Goal: Entertainment & Leisure: Consume media (video, audio)

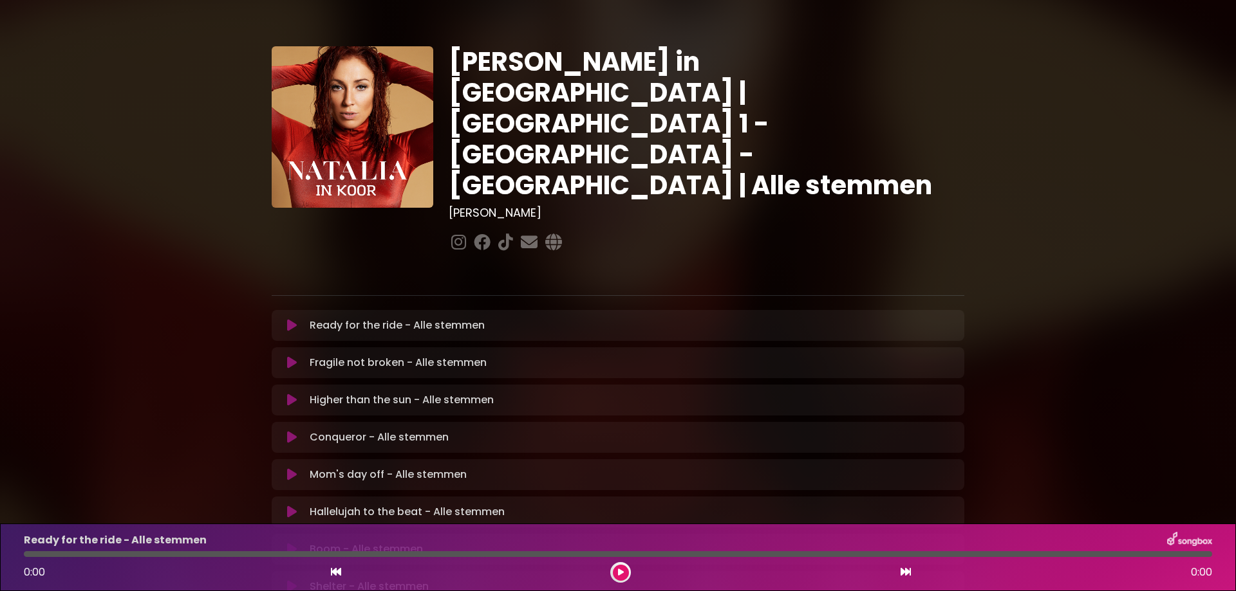
click at [292, 319] on icon at bounding box center [292, 325] width 10 height 13
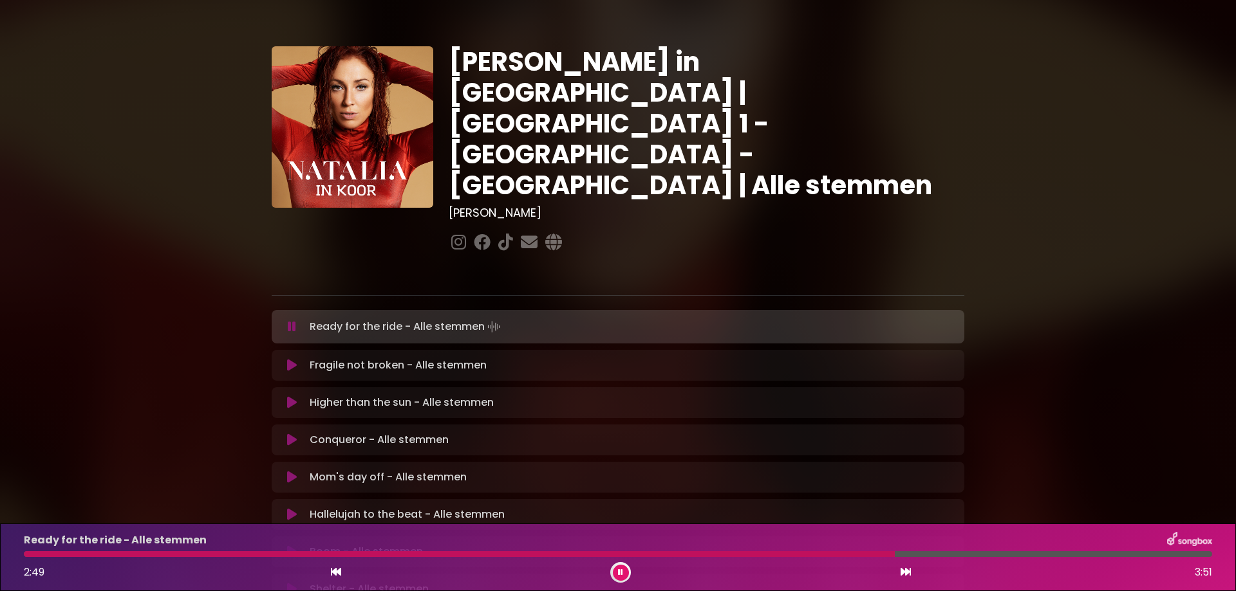
click at [816, 552] on div at bounding box center [459, 555] width 871 height 6
click at [713, 555] on div at bounding box center [424, 555] width 801 height 6
click at [617, 574] on button at bounding box center [621, 573] width 16 height 16
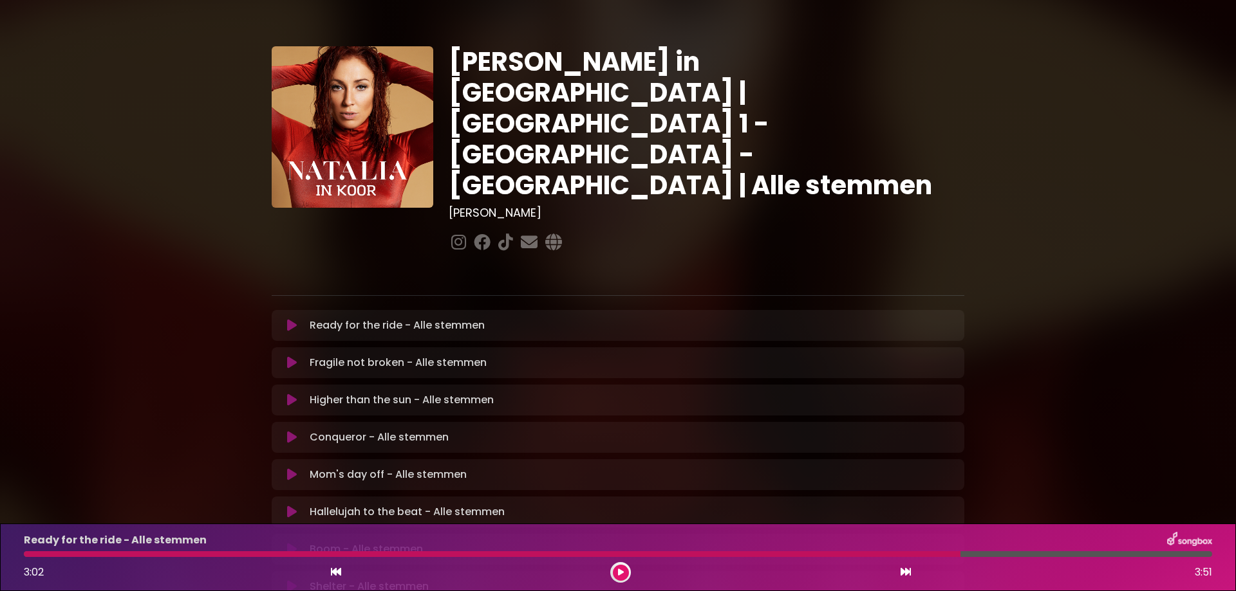
click at [619, 570] on icon at bounding box center [621, 573] width 6 height 8
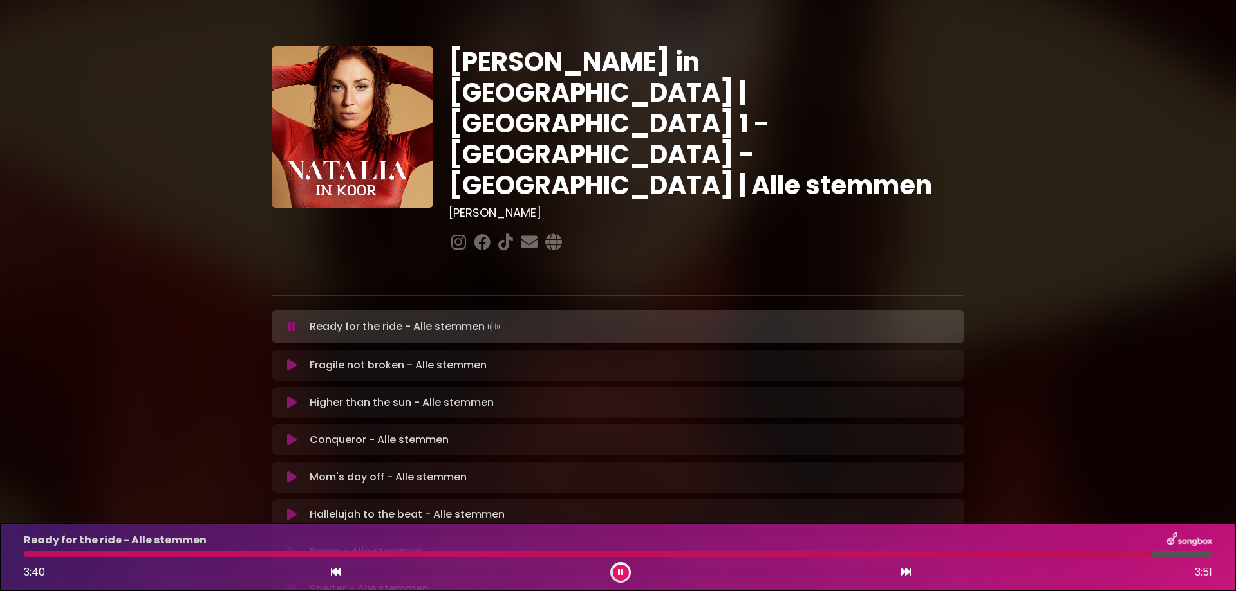
click at [619, 570] on icon at bounding box center [620, 573] width 5 height 8
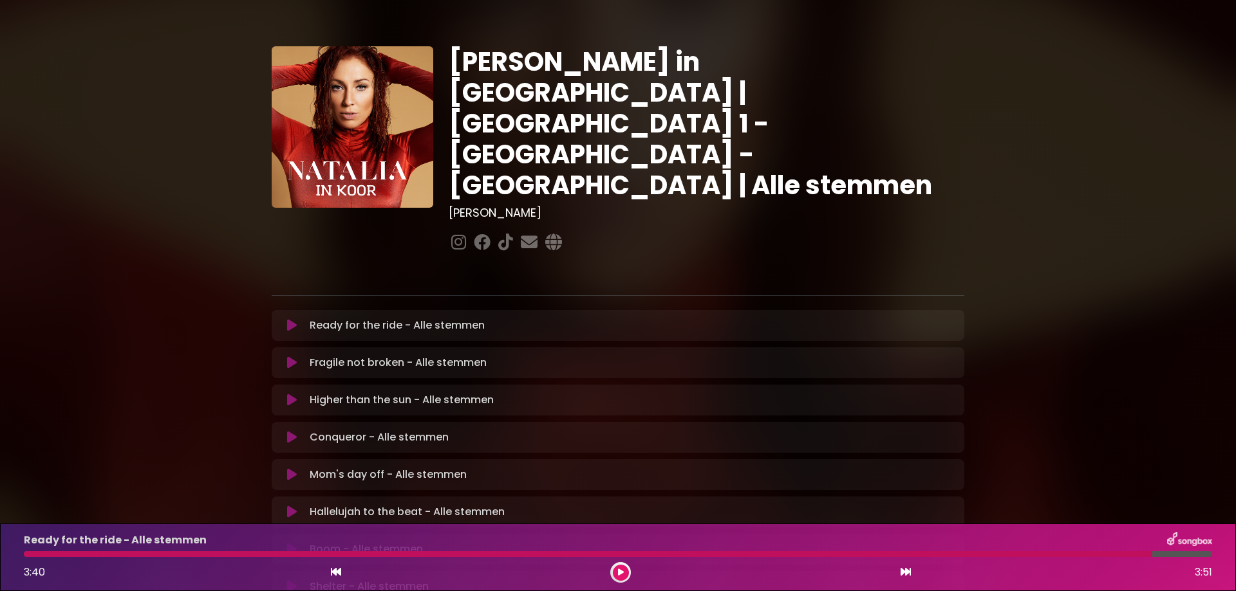
click at [293, 357] on icon at bounding box center [292, 363] width 10 height 13
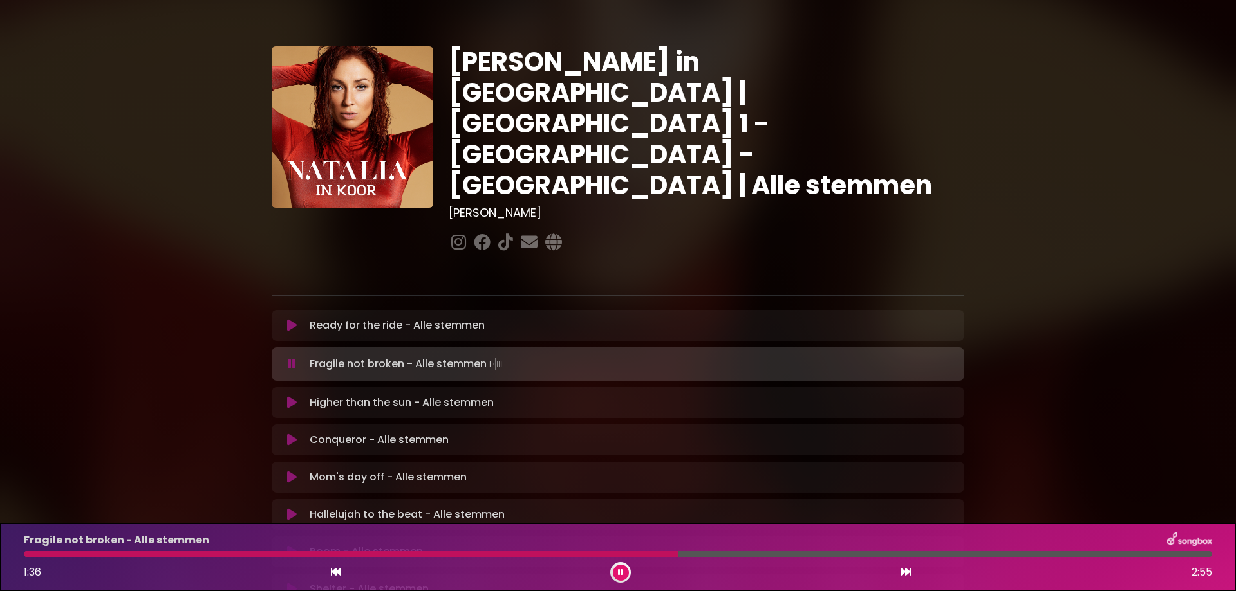
click at [606, 550] on div "Fragile not broken - Alle stemmen 1:36 2:55" at bounding box center [618, 557] width 1204 height 51
click at [602, 553] on div at bounding box center [353, 555] width 659 height 6
click at [570, 554] on div at bounding box center [332, 555] width 617 height 6
click at [510, 554] on div at bounding box center [332, 555] width 617 height 6
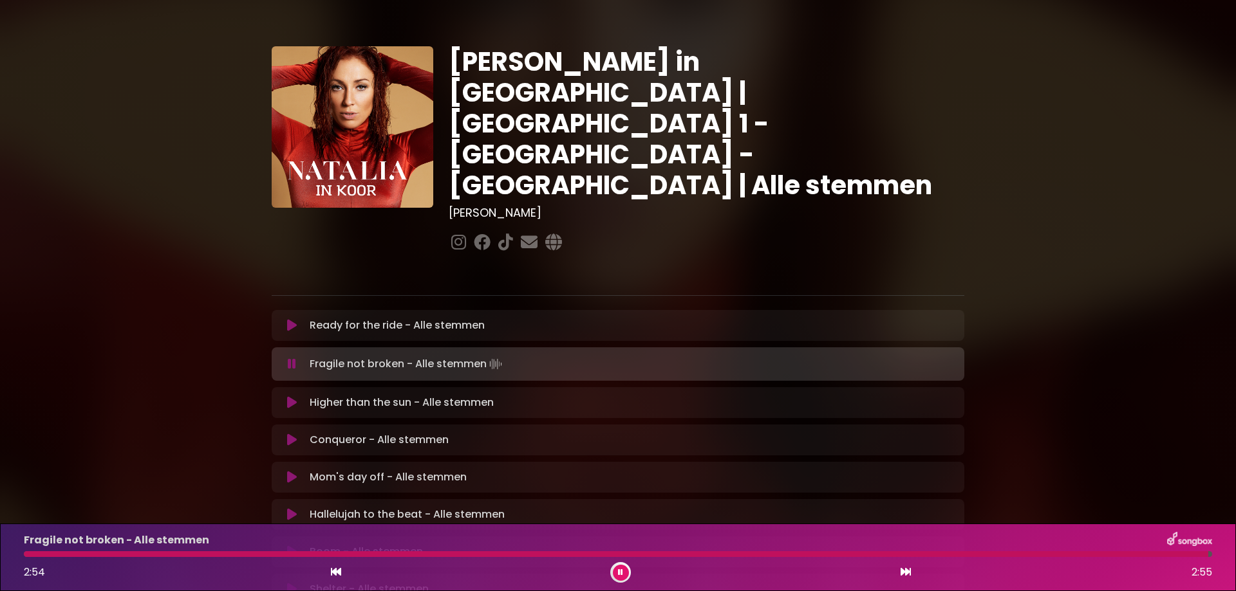
click at [622, 571] on icon at bounding box center [620, 573] width 5 height 8
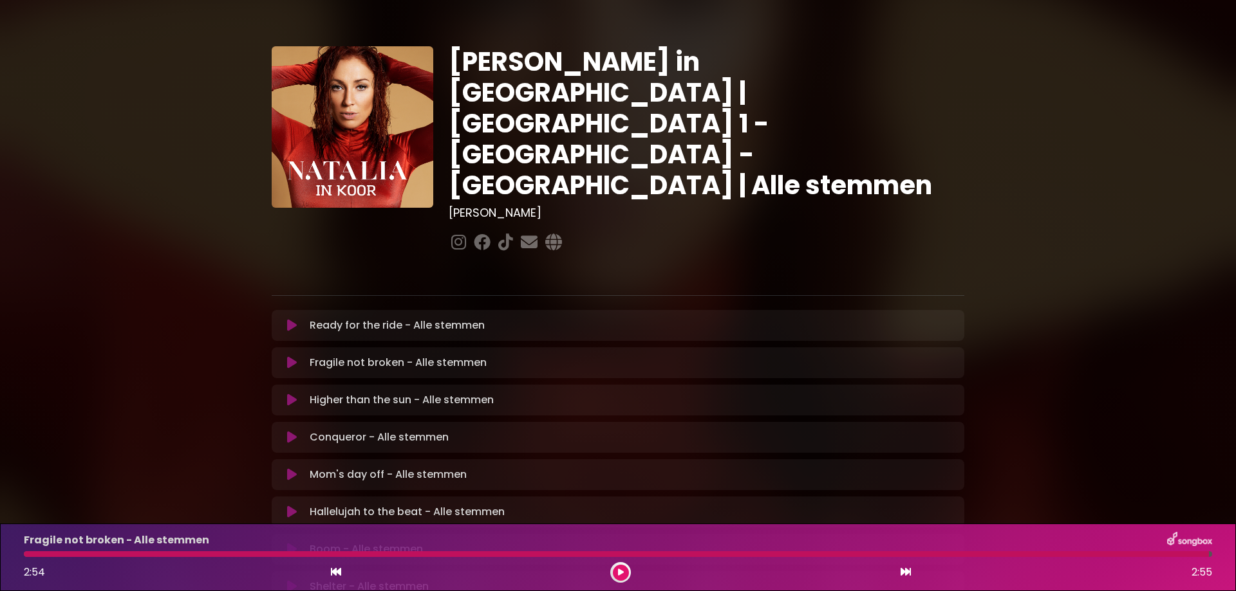
click at [291, 394] on icon at bounding box center [292, 400] width 10 height 13
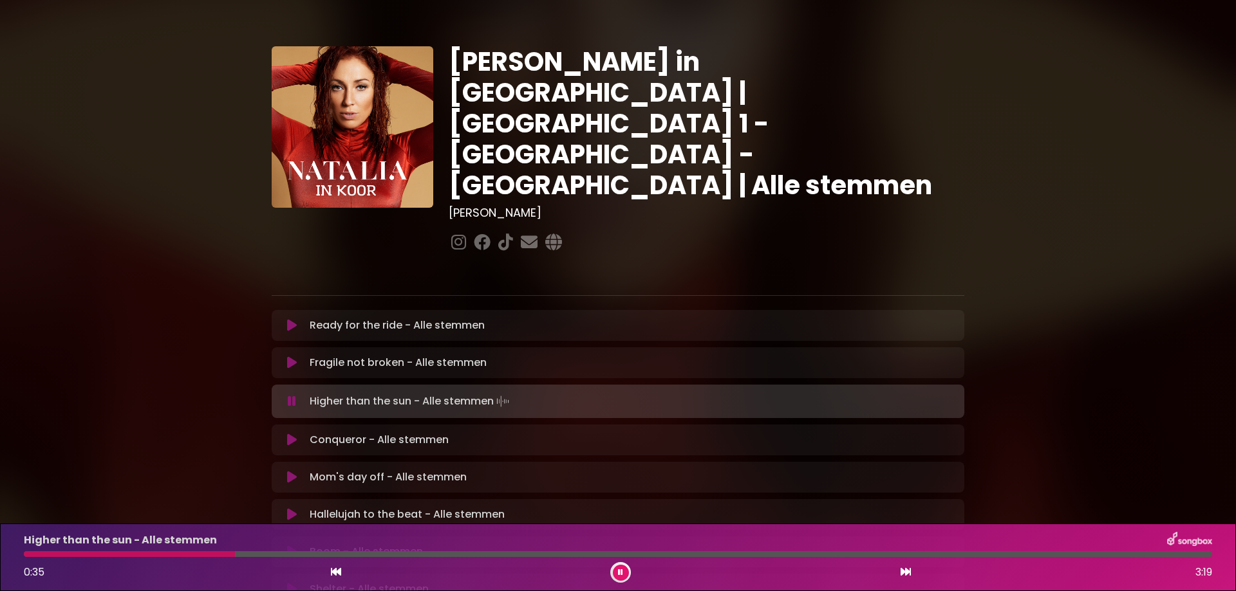
click at [617, 579] on button at bounding box center [621, 573] width 16 height 16
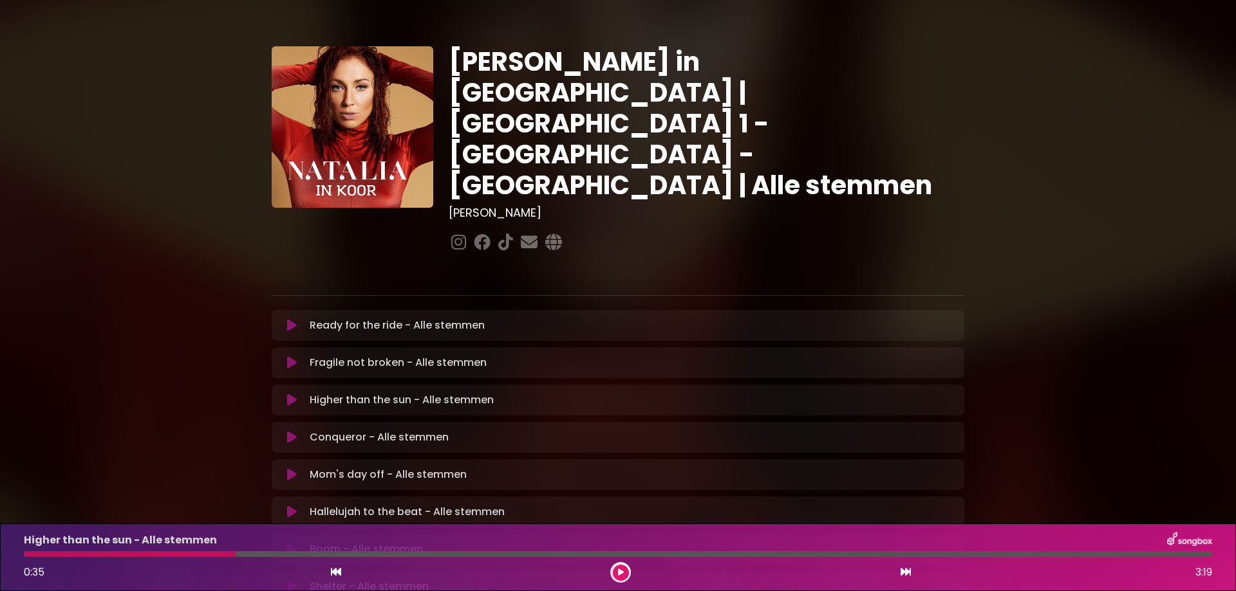
click at [293, 394] on icon at bounding box center [292, 400] width 10 height 13
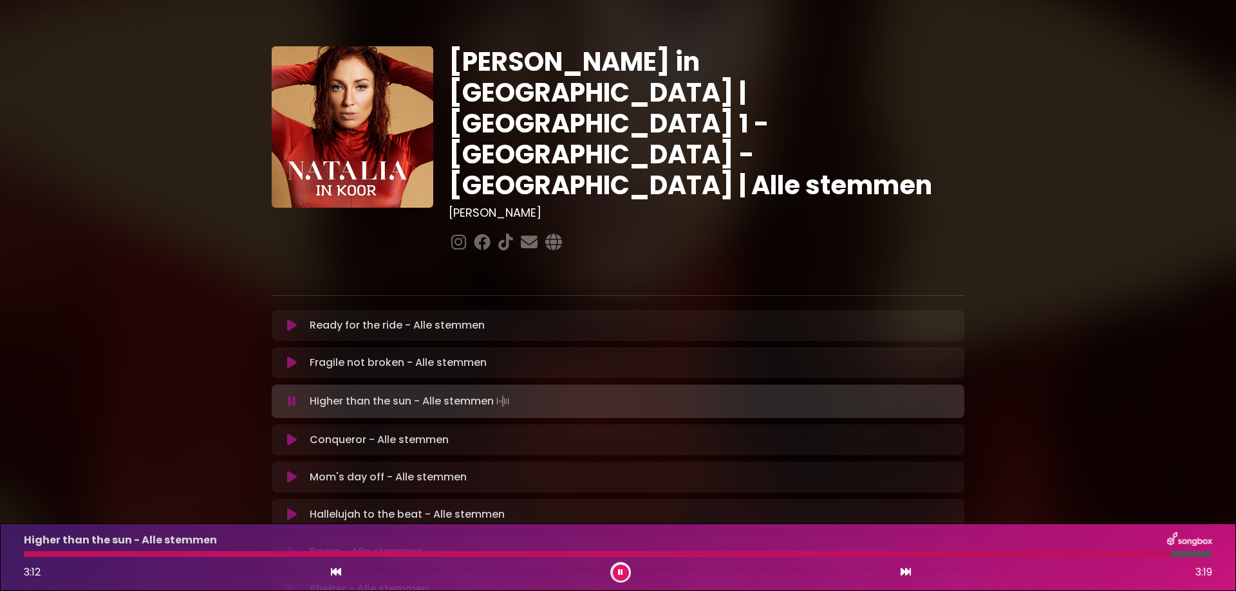
click at [291, 395] on icon at bounding box center [292, 401] width 8 height 13
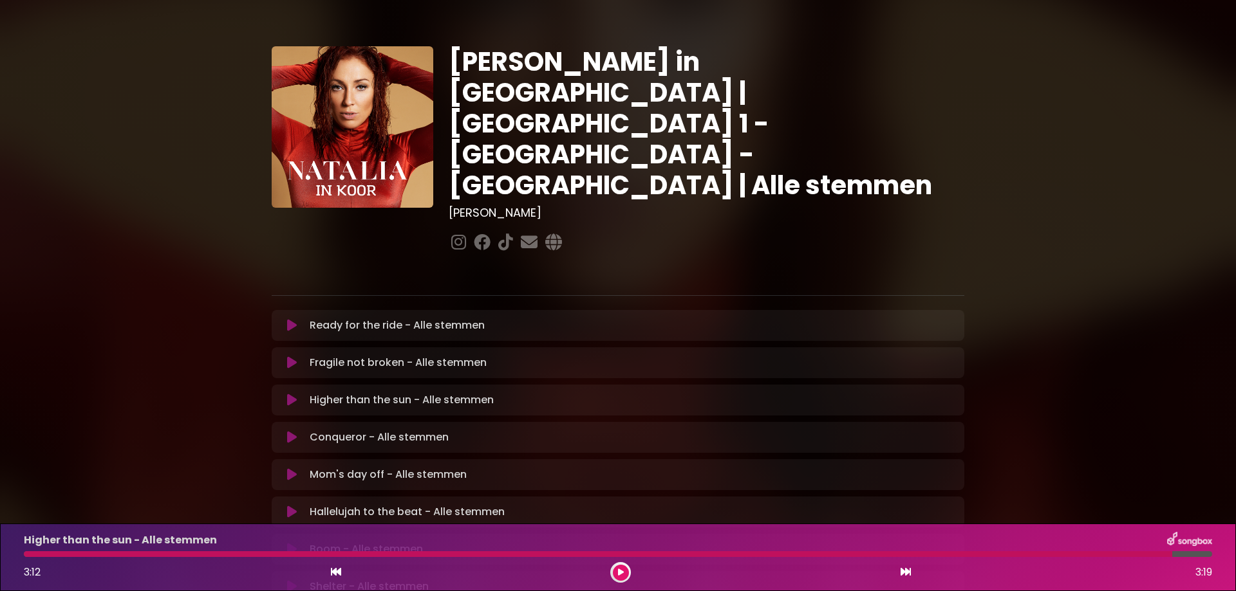
click at [290, 431] on icon at bounding box center [292, 437] width 10 height 13
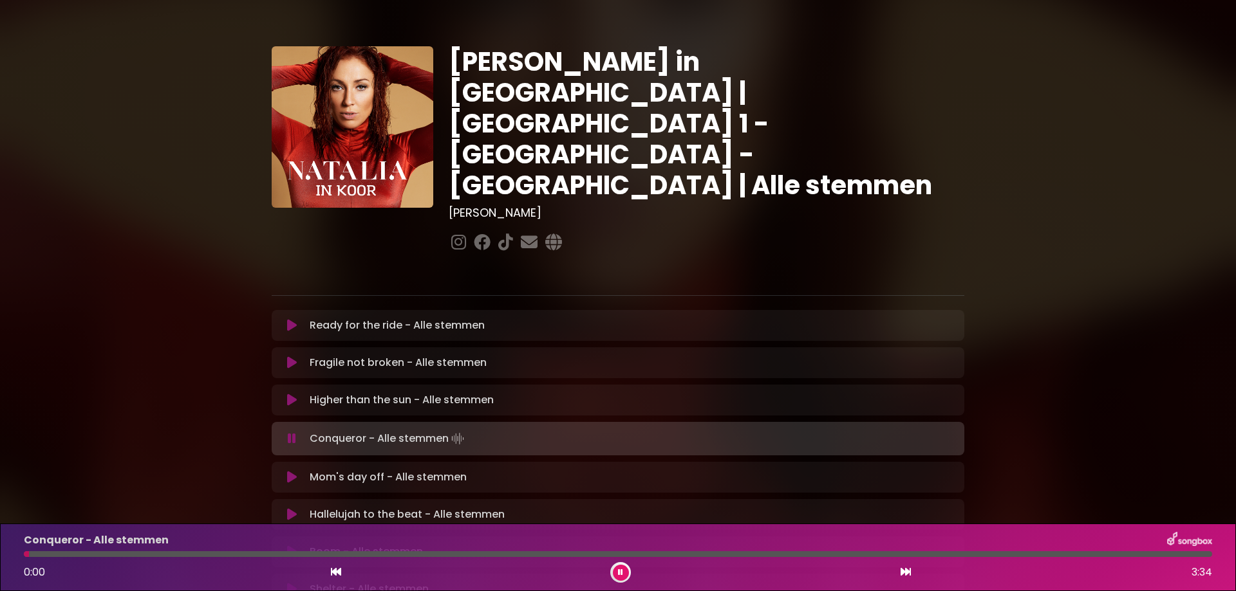
click at [29, 557] on div at bounding box center [26, 555] width 5 height 6
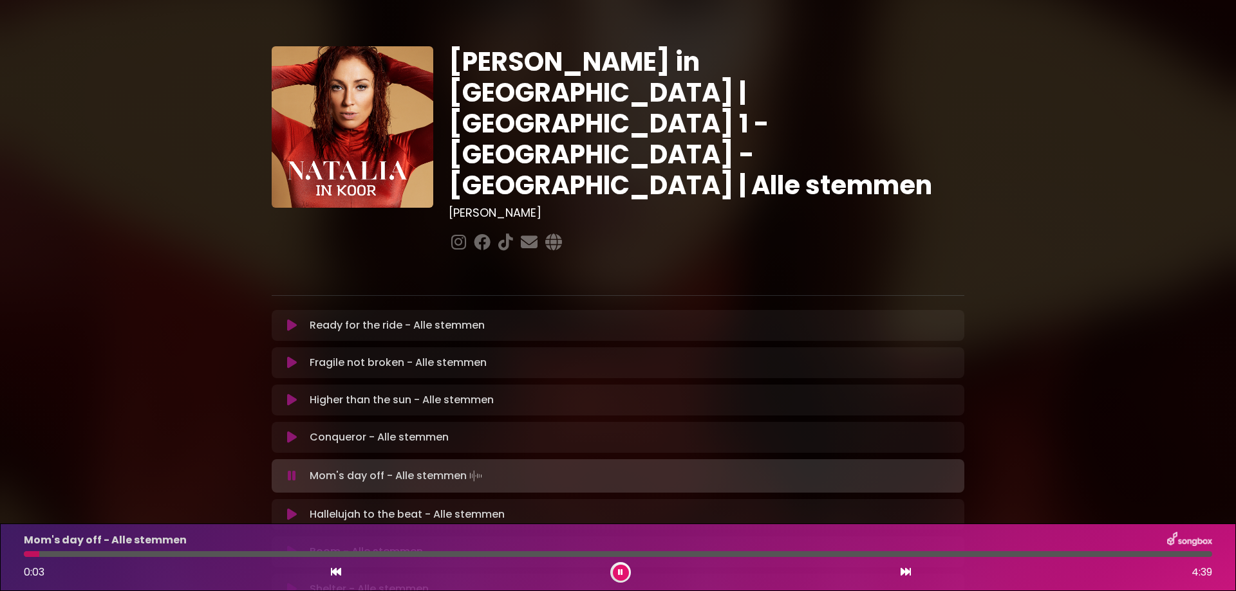
click at [619, 572] on button at bounding box center [621, 573] width 16 height 16
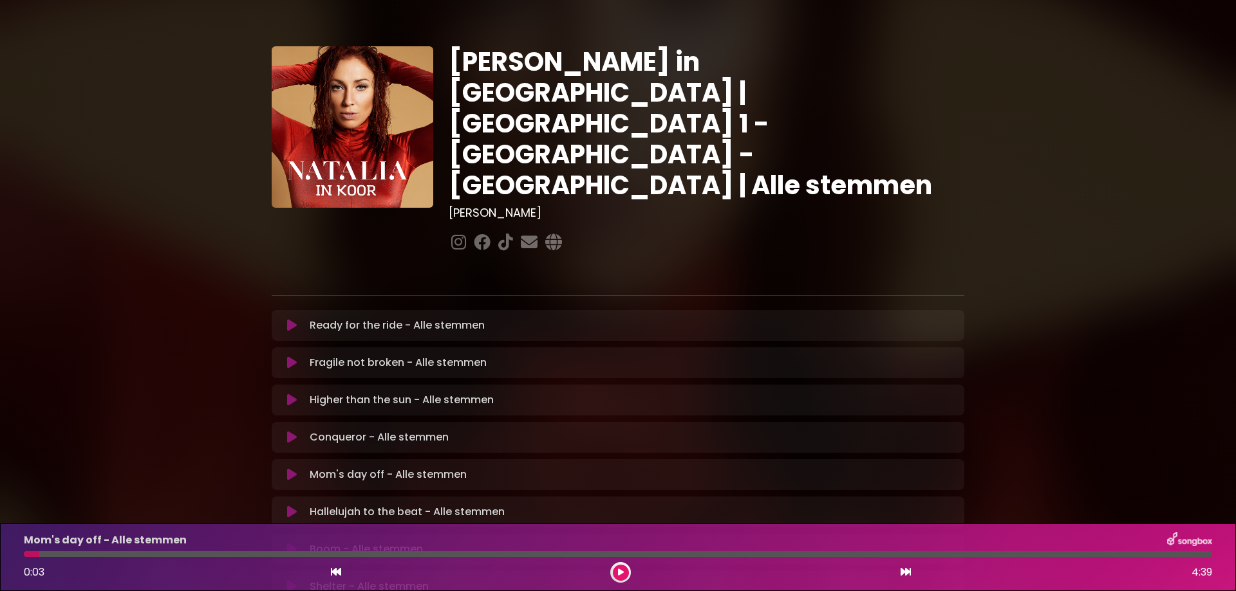
click at [287, 469] on icon at bounding box center [292, 475] width 10 height 13
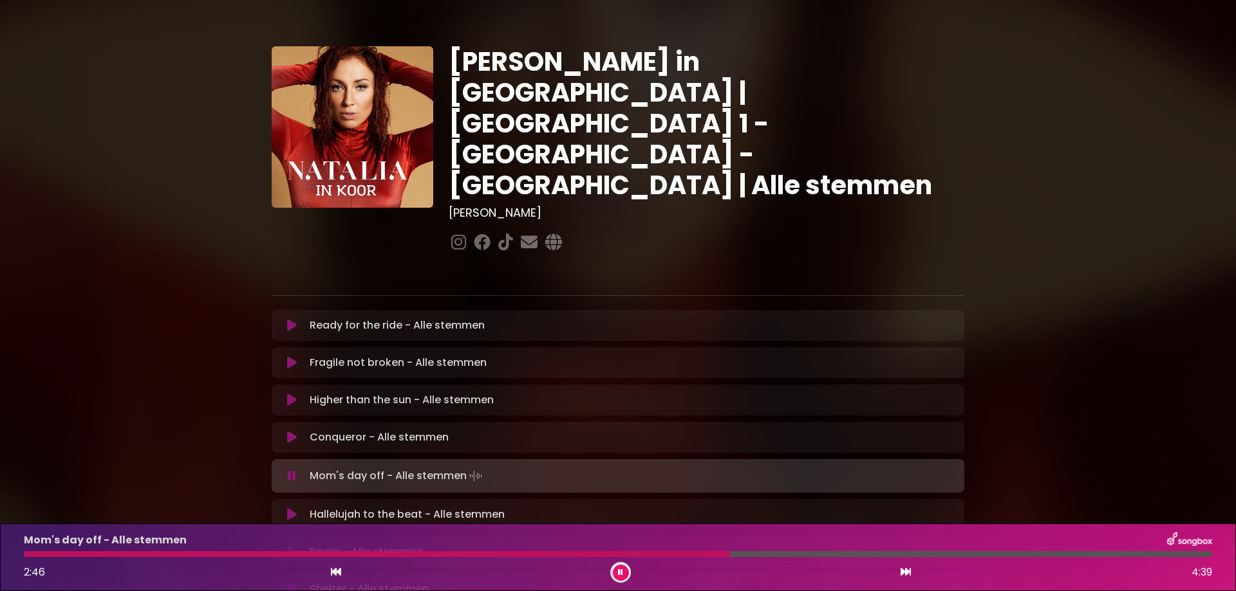
click at [626, 565] on div at bounding box center [620, 573] width 21 height 21
click at [623, 568] on button at bounding box center [621, 573] width 16 height 16
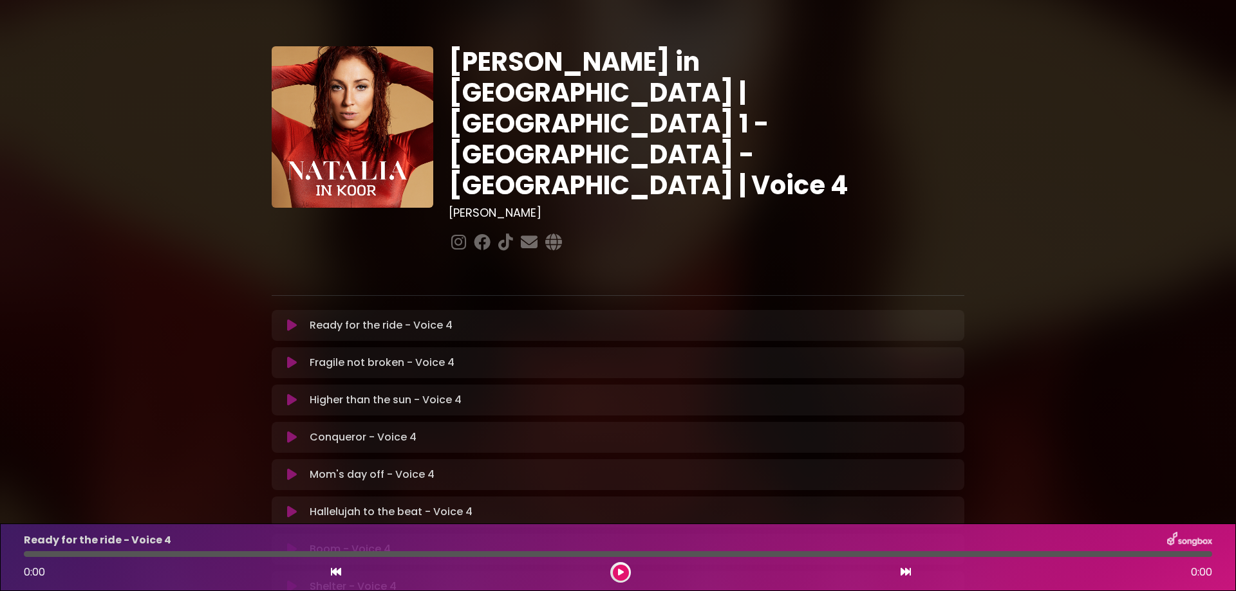
click at [290, 394] on icon at bounding box center [292, 400] width 10 height 13
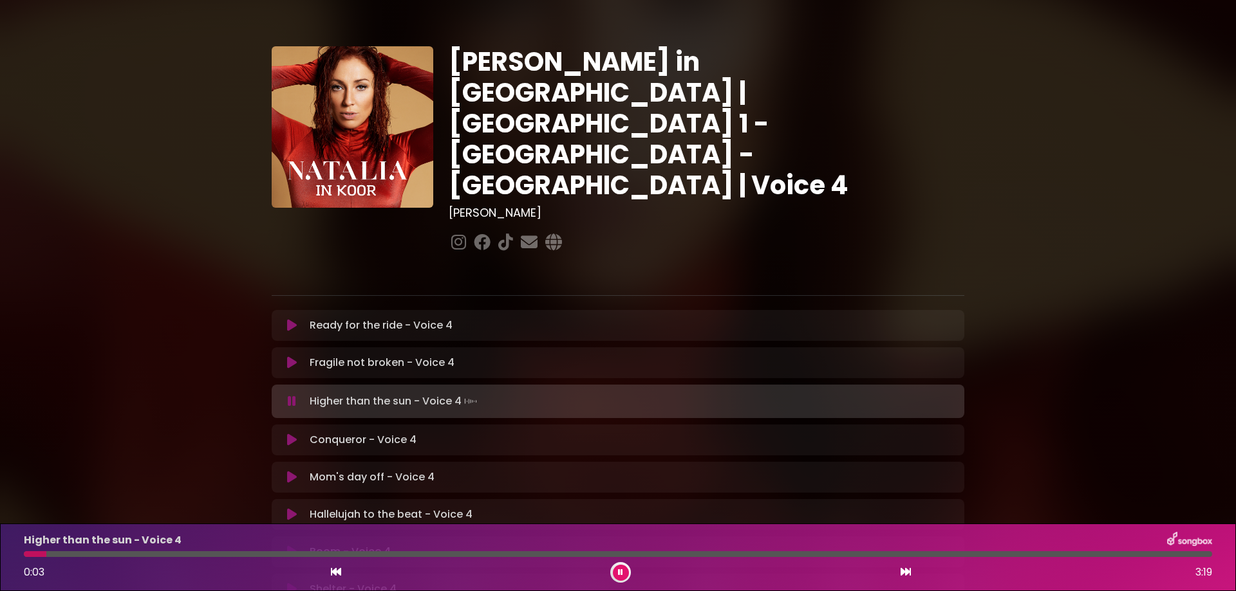
click at [46, 555] on div at bounding box center [618, 555] width 1188 height 6
click at [80, 553] on div at bounding box center [618, 555] width 1188 height 6
click at [621, 566] on button at bounding box center [621, 573] width 16 height 16
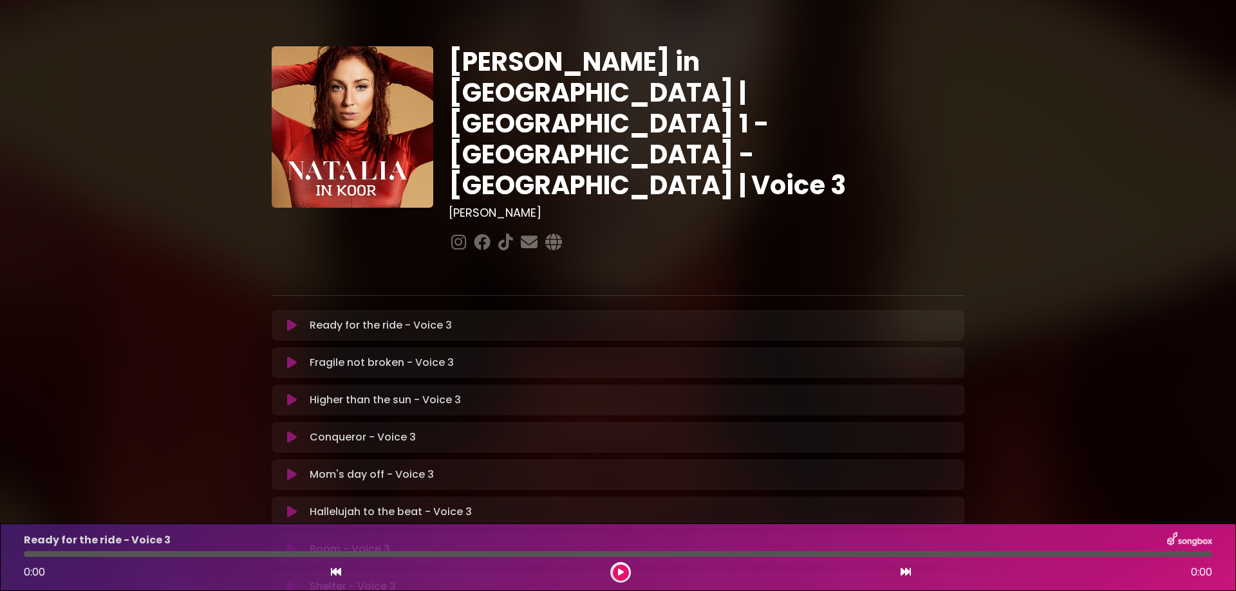
click at [293, 394] on icon at bounding box center [292, 400] width 10 height 13
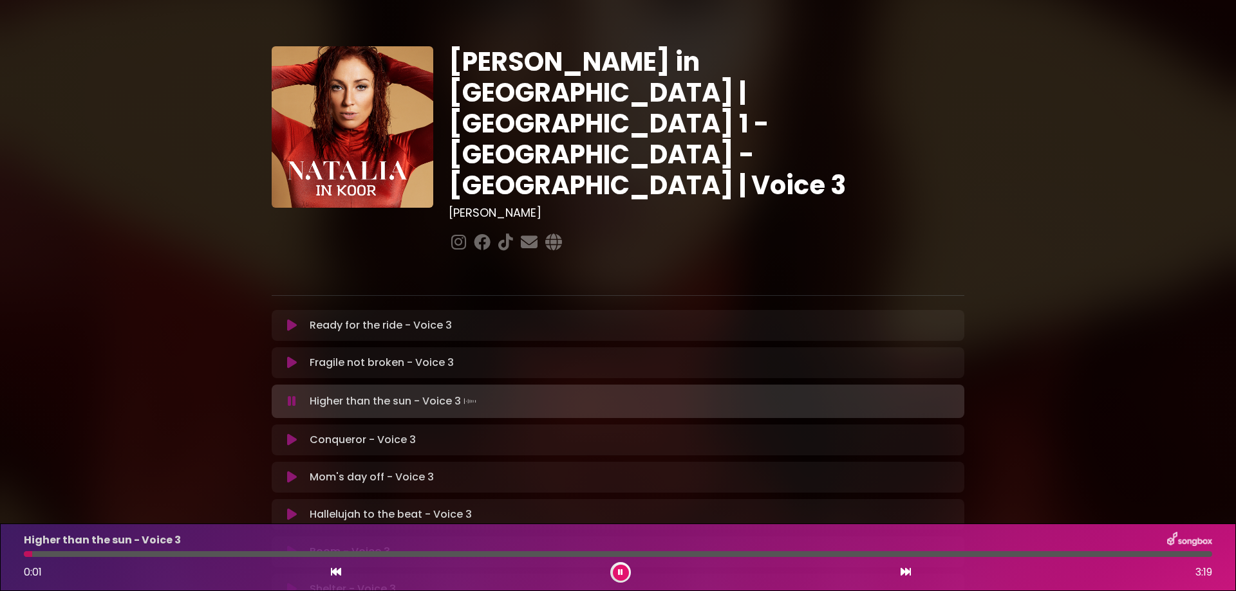
click at [112, 556] on div at bounding box center [618, 555] width 1188 height 6
click at [620, 571] on icon at bounding box center [620, 573] width 5 height 8
